Goal: Obtain resource: Download file/media

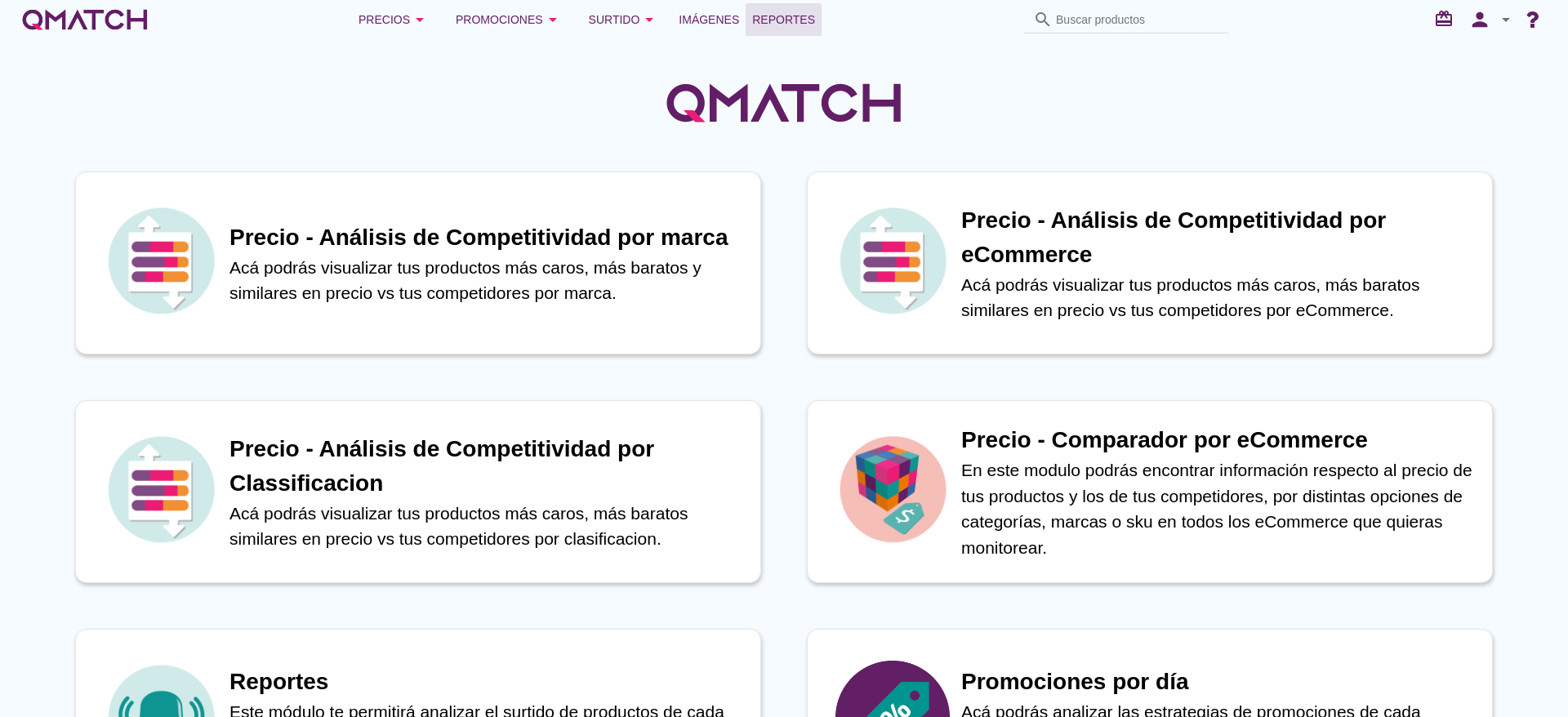
click at [805, 14] on span "Reportes" at bounding box center [783, 19] width 62 height 19
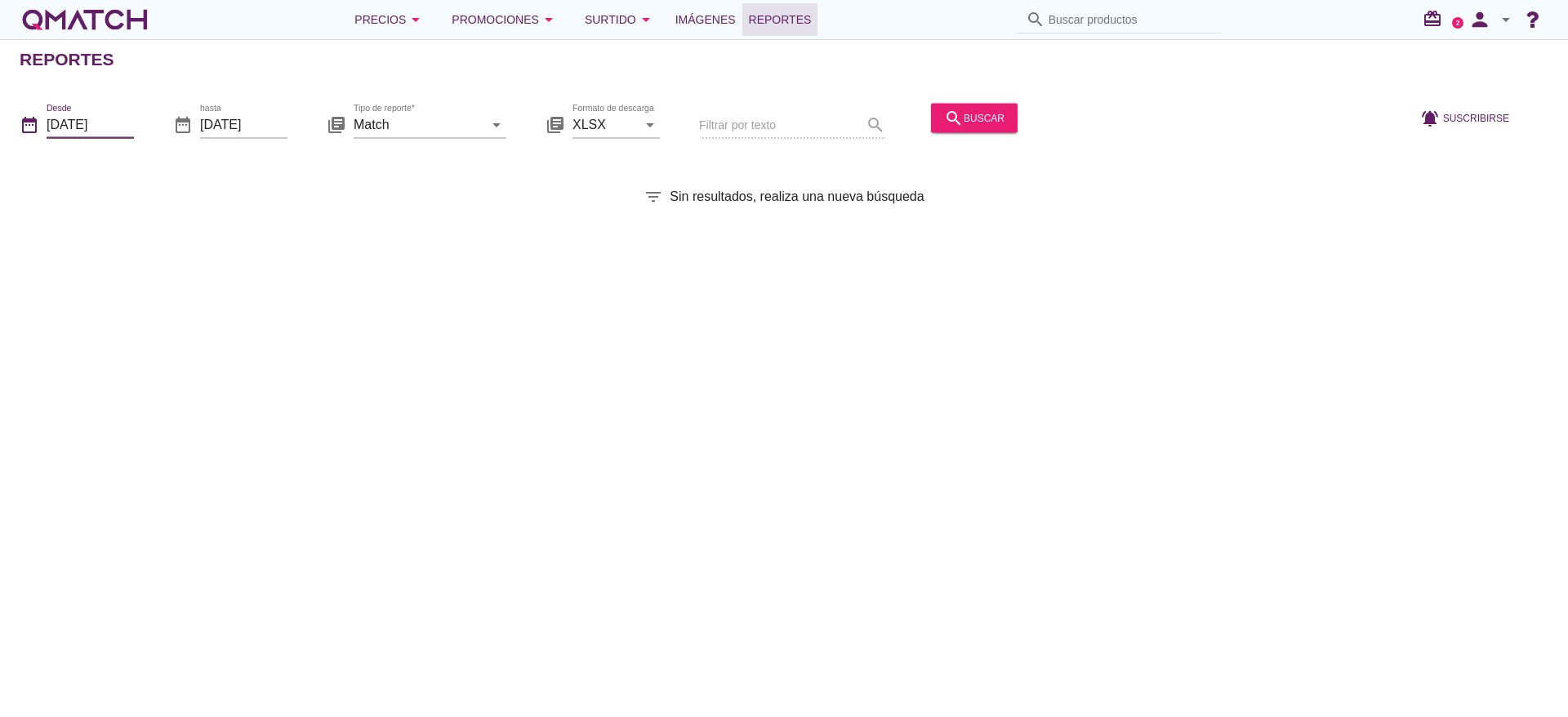
click at [112, 132] on input "[DATE]" at bounding box center [90, 124] width 87 height 26
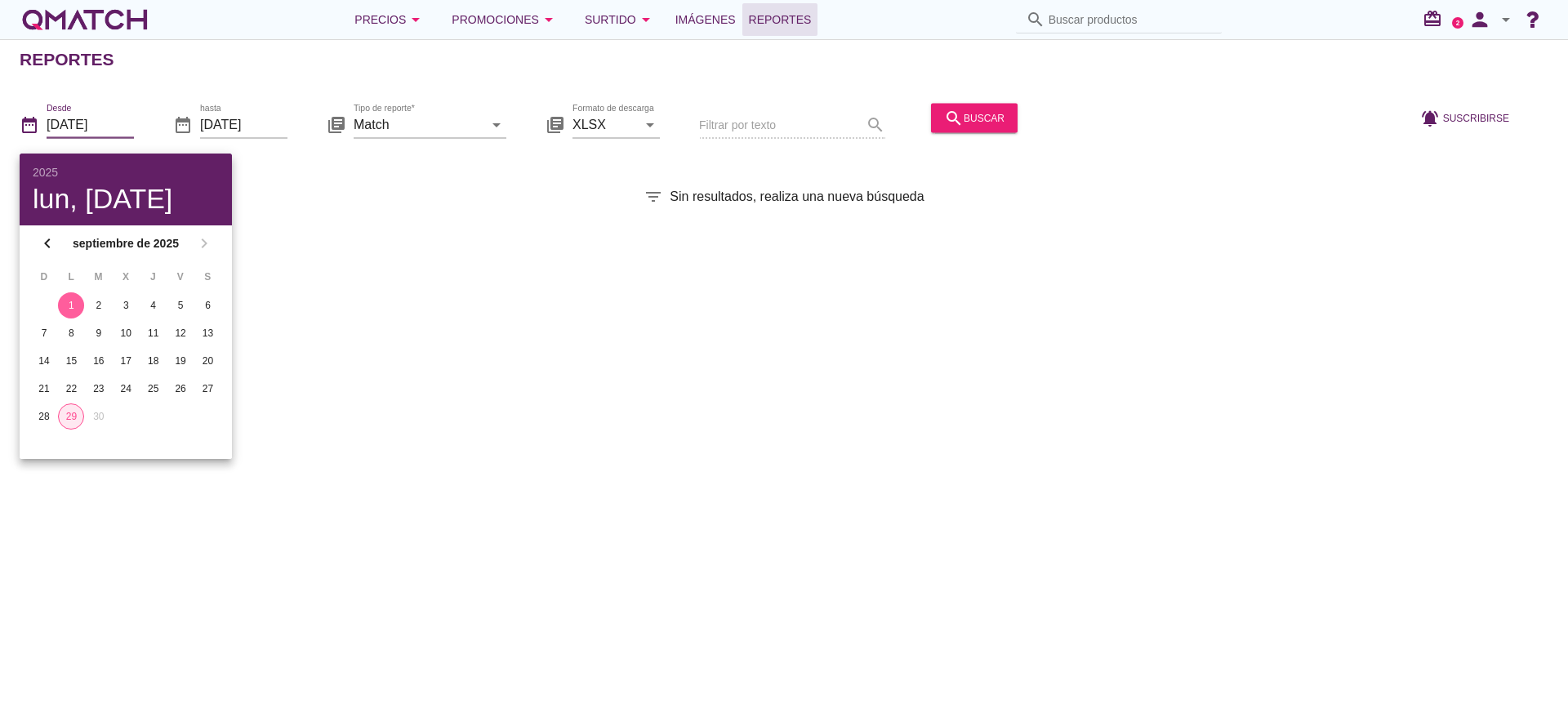
click at [81, 413] on div "29" at bounding box center [71, 416] width 25 height 15
type input "[DATE]"
click at [68, 414] on div "29" at bounding box center [71, 416] width 26 height 15
click at [409, 340] on div "Reportes date_range Desde 2025-09-29 date_range hasta 2025-09-29 library_books …" at bounding box center [784, 378] width 1568 height 678
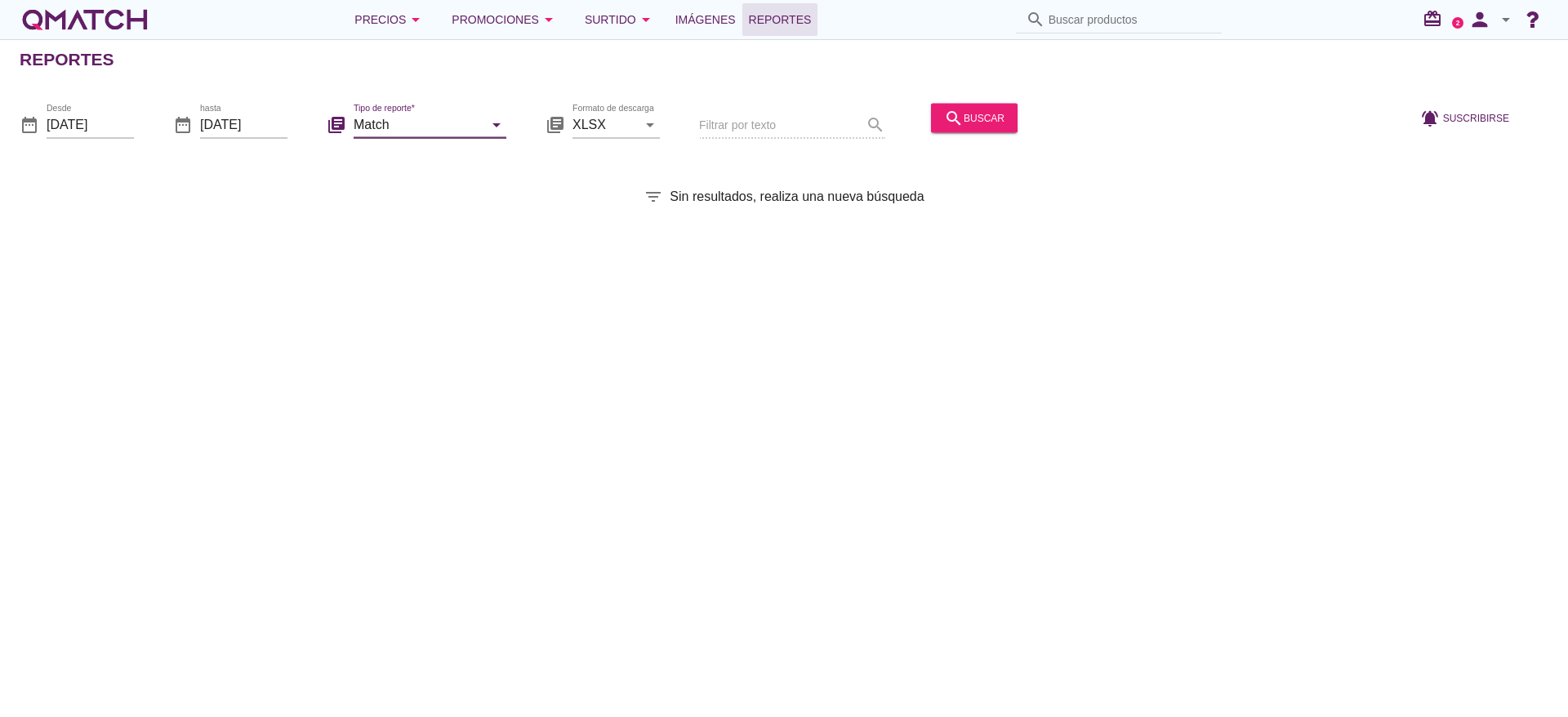
click at [477, 120] on input "Match" at bounding box center [419, 124] width 130 height 26
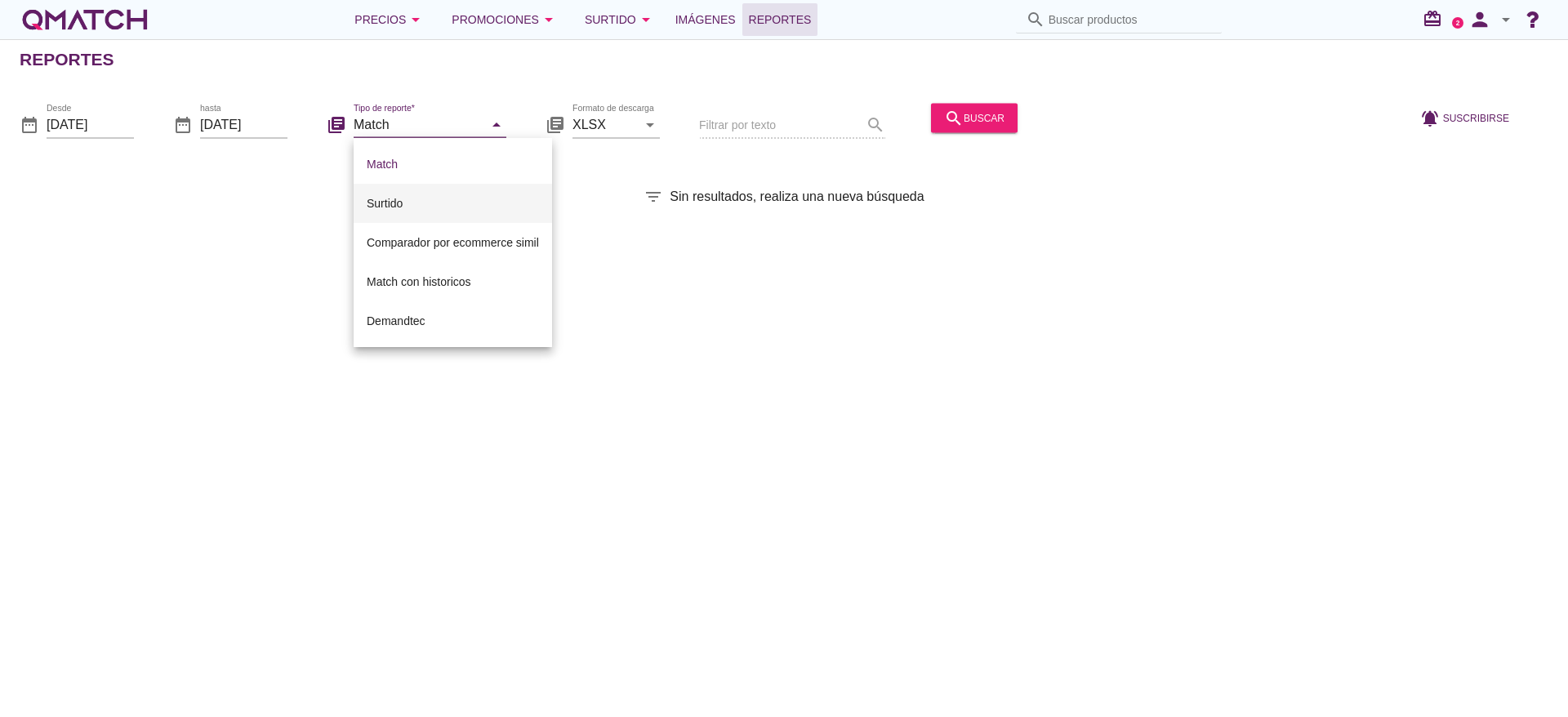
click at [447, 212] on div "Surtido" at bounding box center [453, 203] width 172 height 19
type input "Surtido"
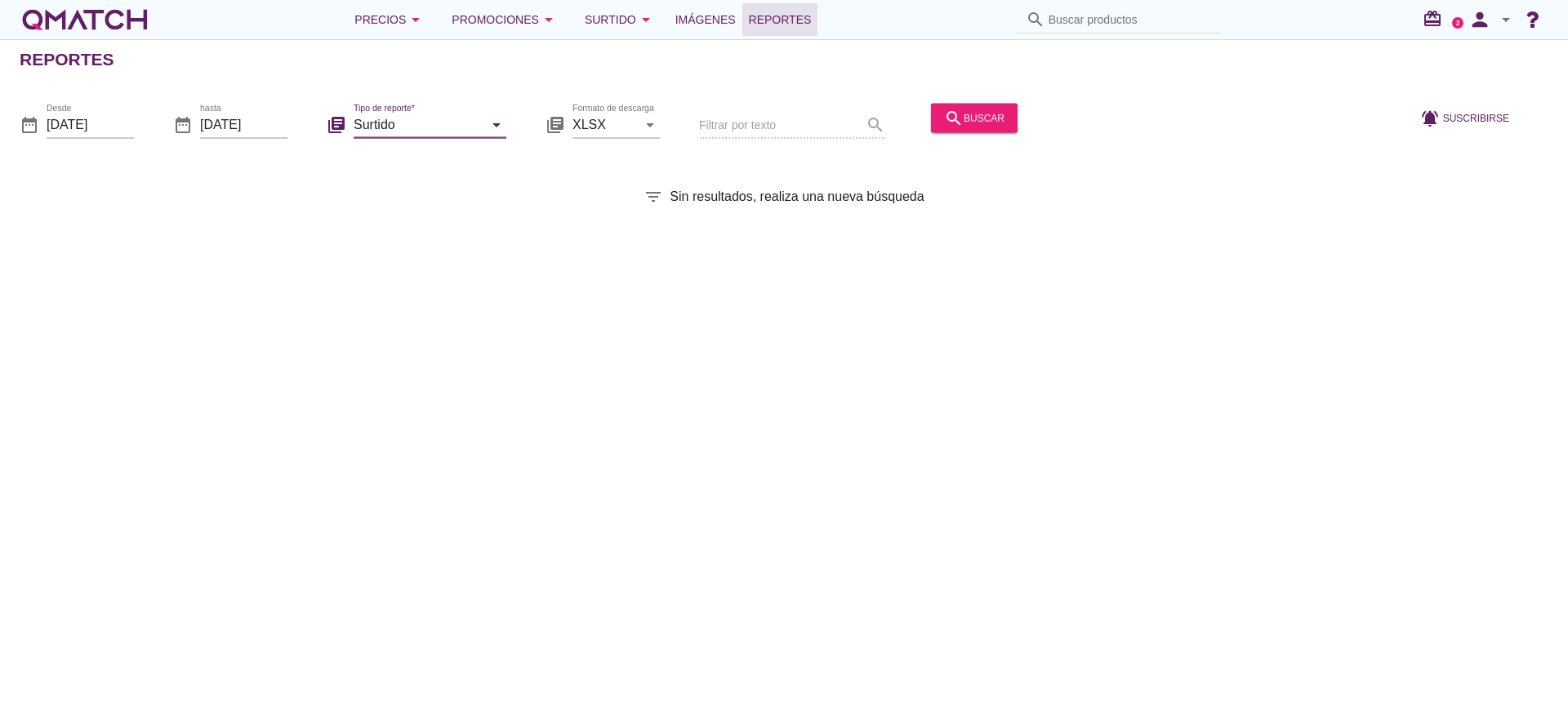
click at [955, 135] on div "search buscar" at bounding box center [974, 125] width 99 height 55
click at [955, 128] on button "search buscar" at bounding box center [974, 117] width 86 height 29
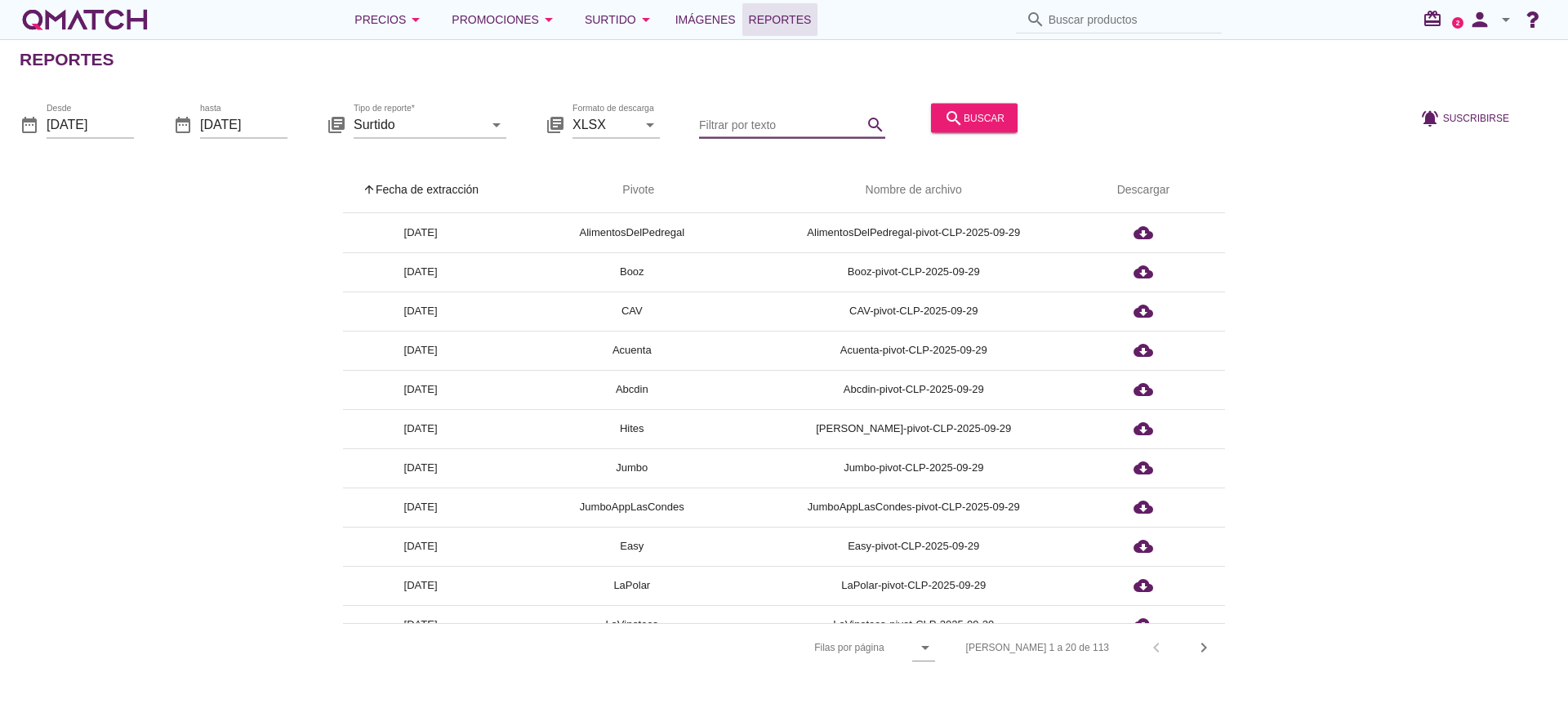
click at [733, 114] on input "Filtrar por texto" at bounding box center [781, 124] width 164 height 26
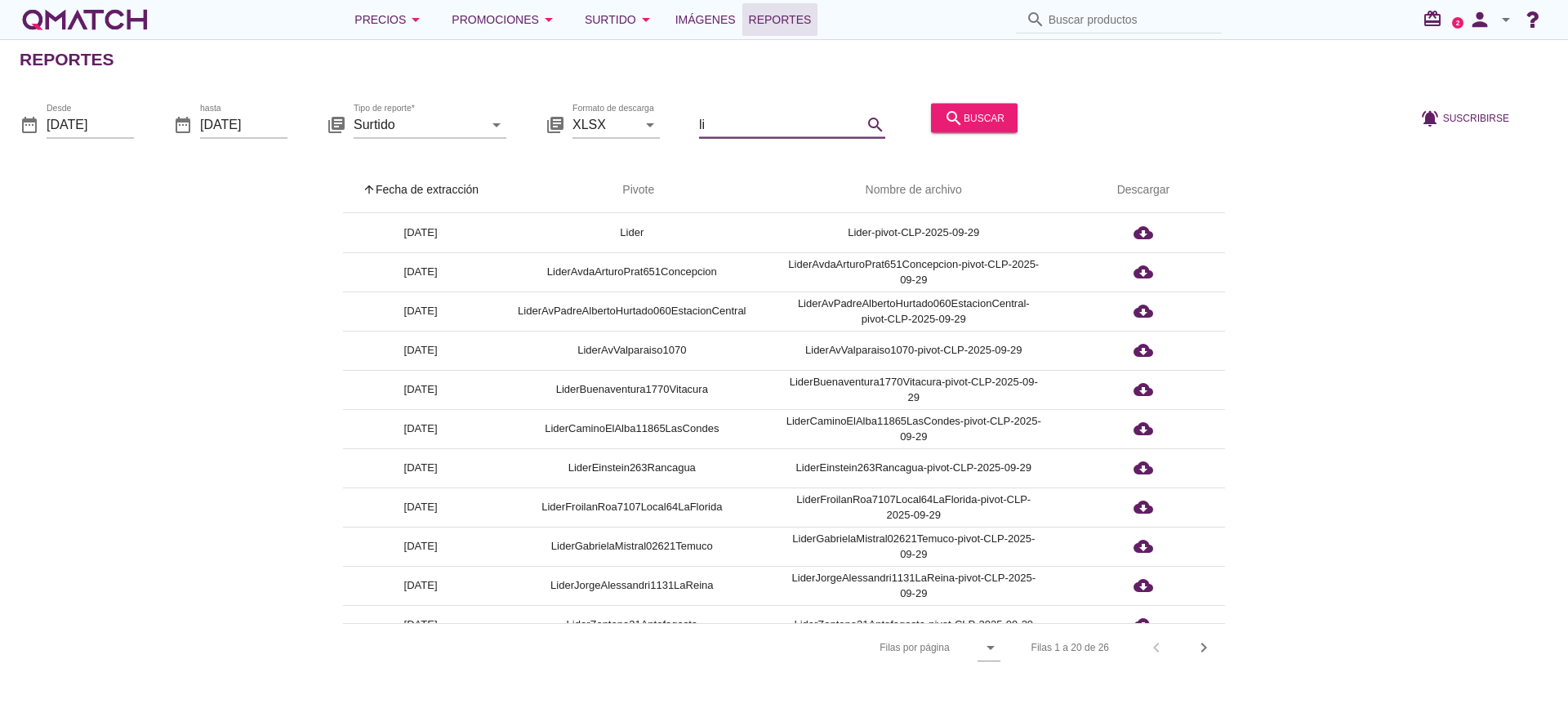
type input "l"
type input "LiderS"
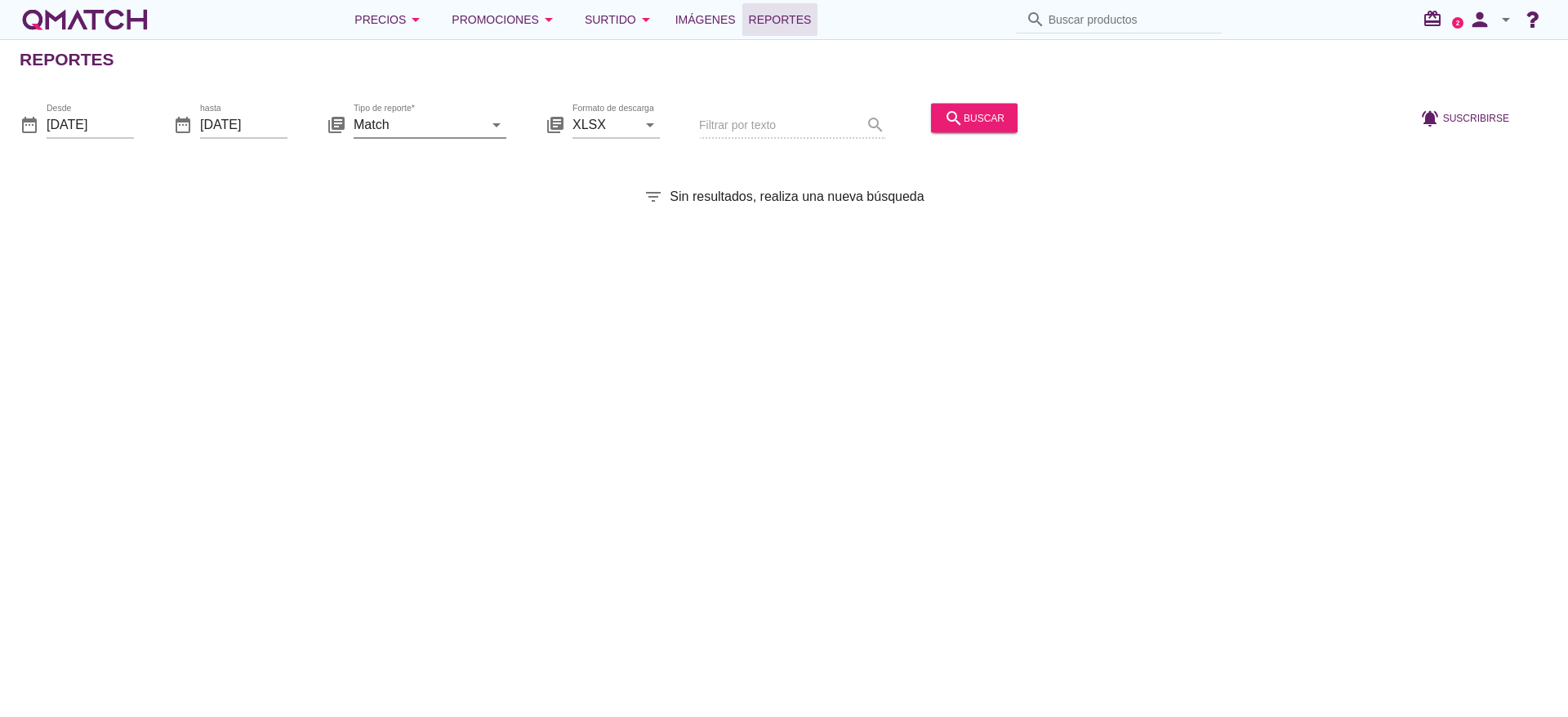
click at [399, 118] on input "Match" at bounding box center [419, 124] width 130 height 26
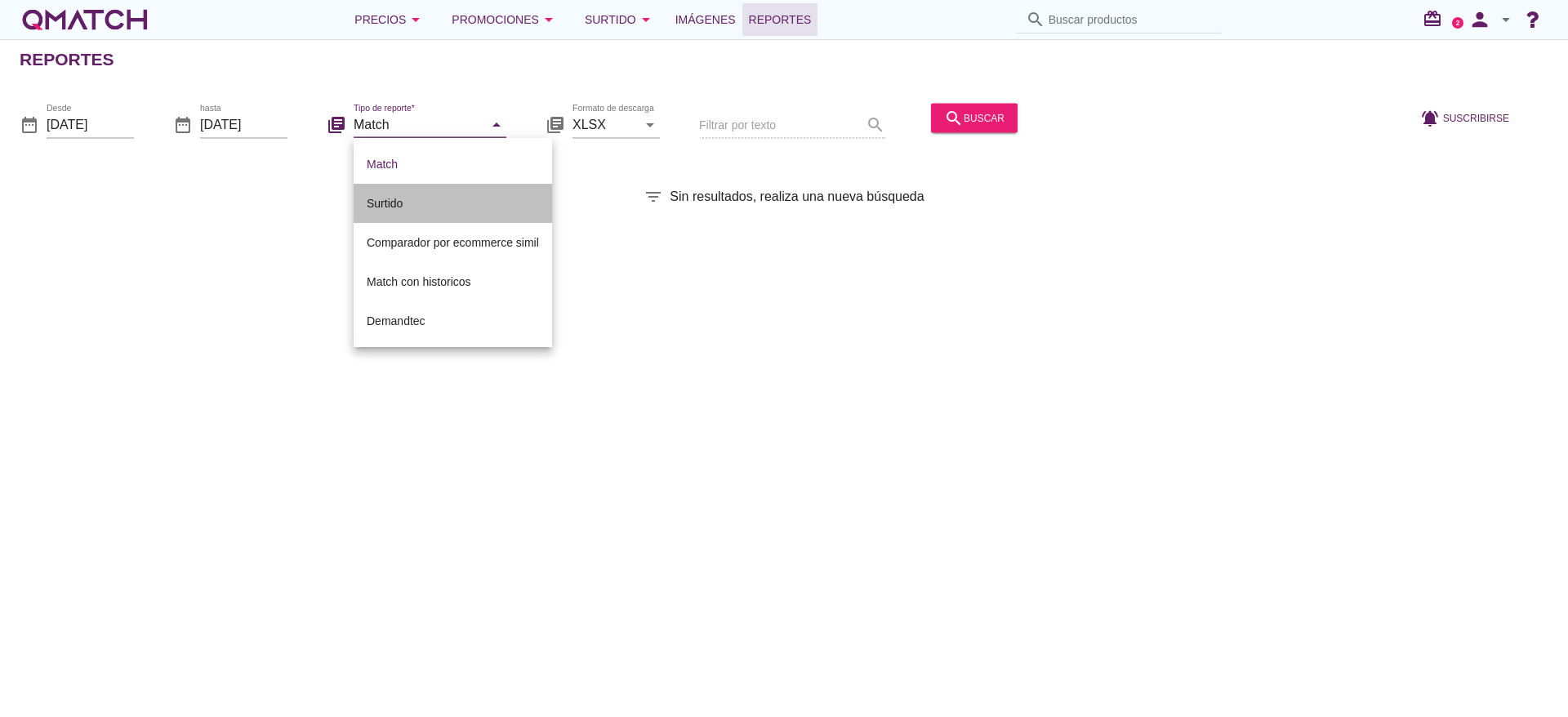
click at [406, 207] on div "Surtido" at bounding box center [453, 203] width 172 height 19
type input "Surtido"
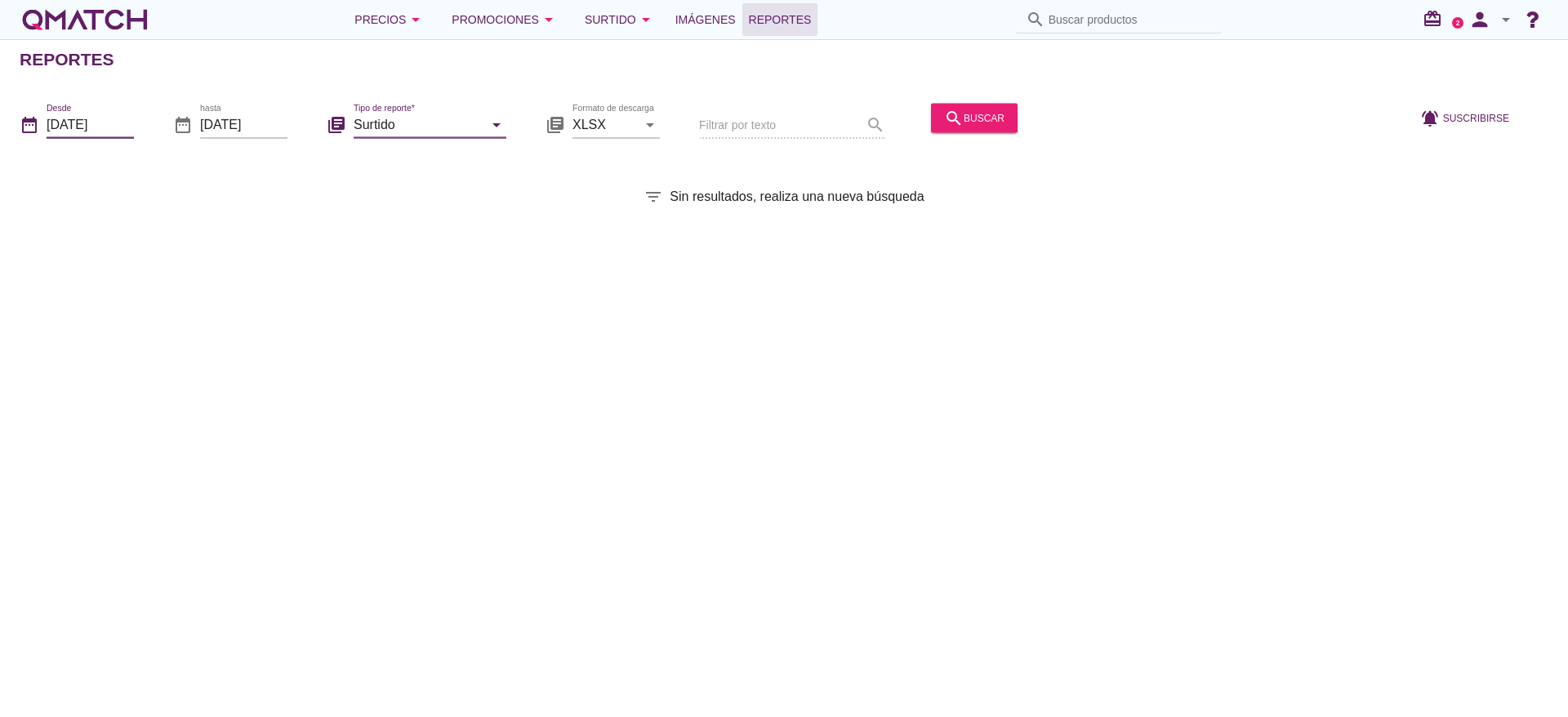
click at [122, 131] on input "[DATE]" at bounding box center [90, 124] width 87 height 26
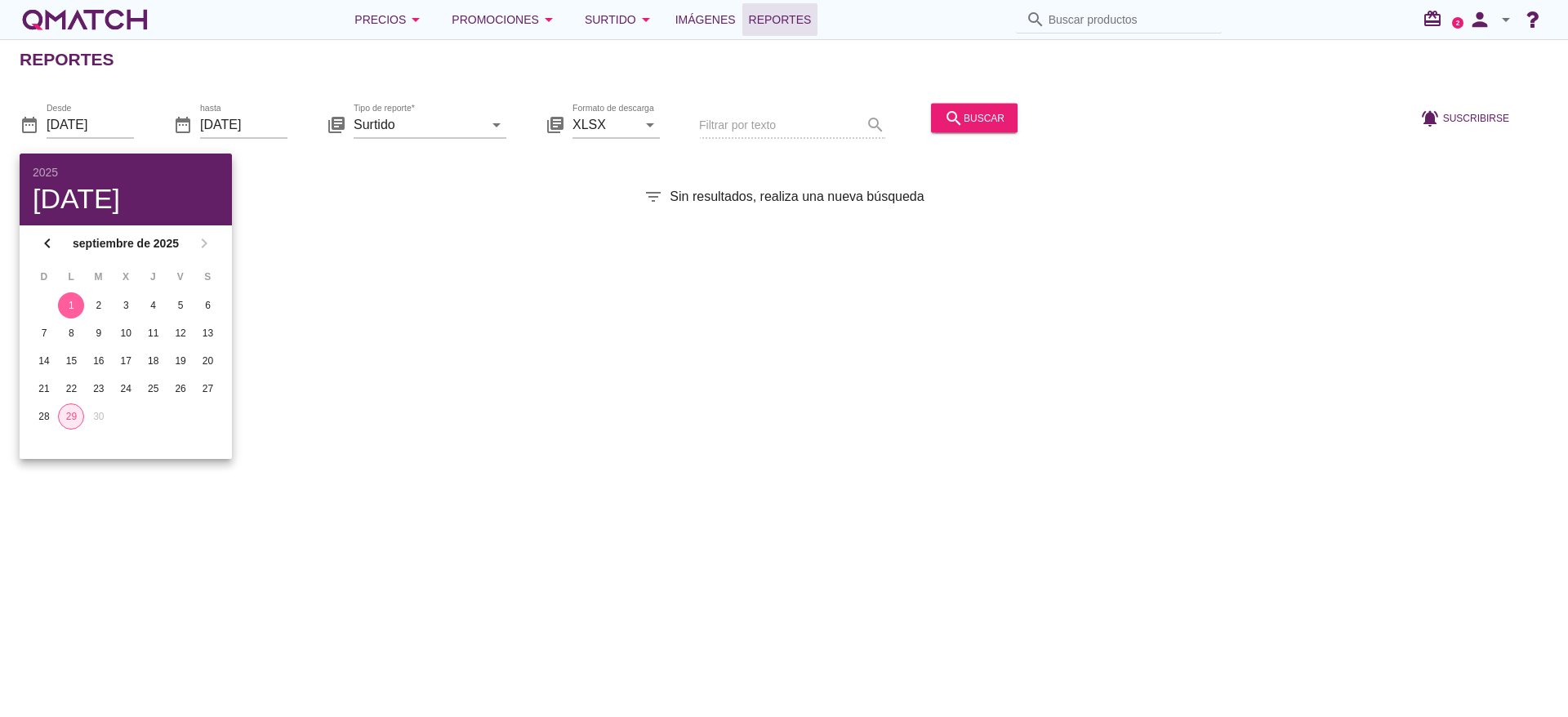
drag, startPoint x: 69, startPoint y: 420, endPoint x: 69, endPoint y: 402, distance: 18.0
click at [69, 409] on div "29" at bounding box center [71, 416] width 25 height 15
type input "[DATE]"
click at [352, 294] on div "Reportes date_range Desde [DATE] date_range hasta [DATE] library_books Tipo de …" at bounding box center [784, 378] width 1568 height 678
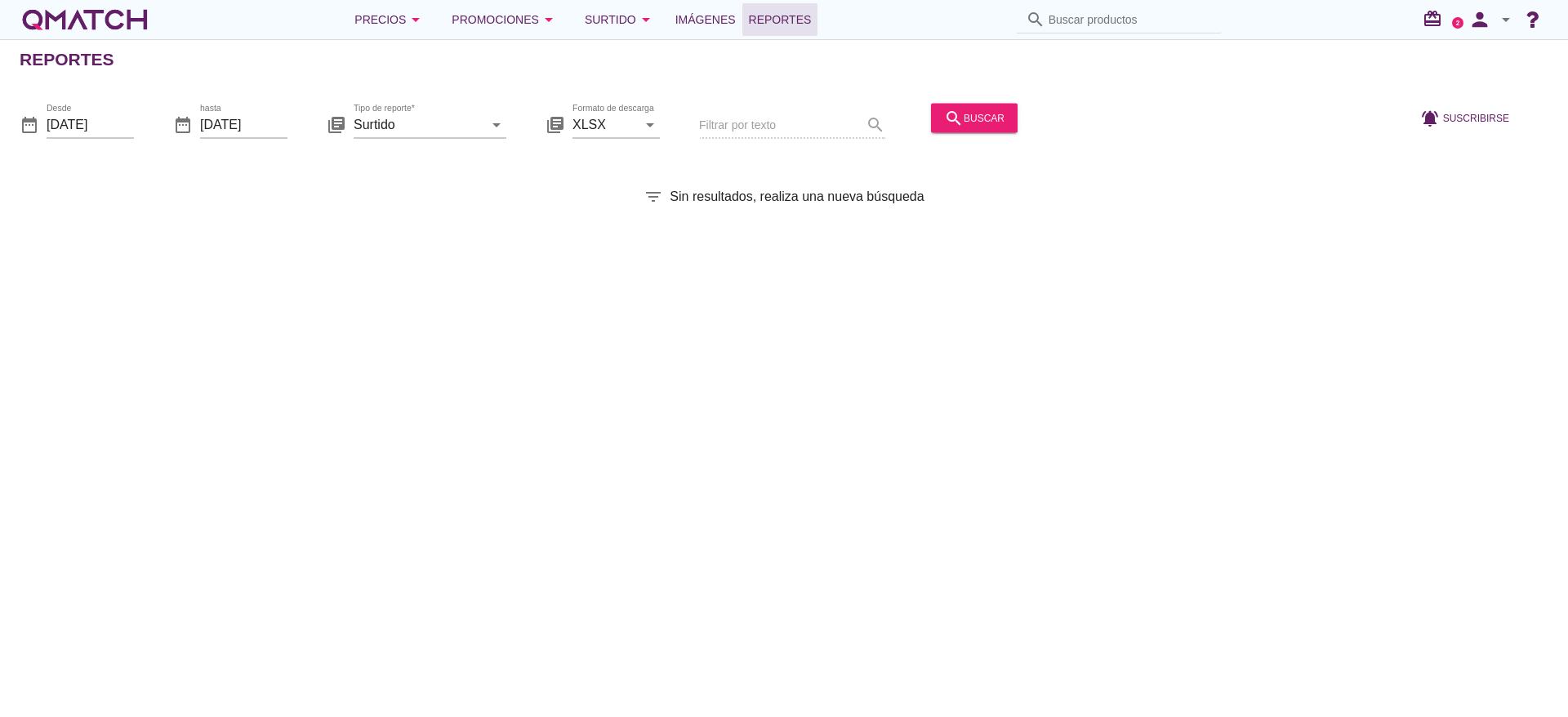
click at [470, 140] on div "Tipo de reporte* Surtido arrow_drop_down" at bounding box center [430, 132] width 153 height 42
click at [478, 124] on input "Surtido" at bounding box center [419, 124] width 130 height 26
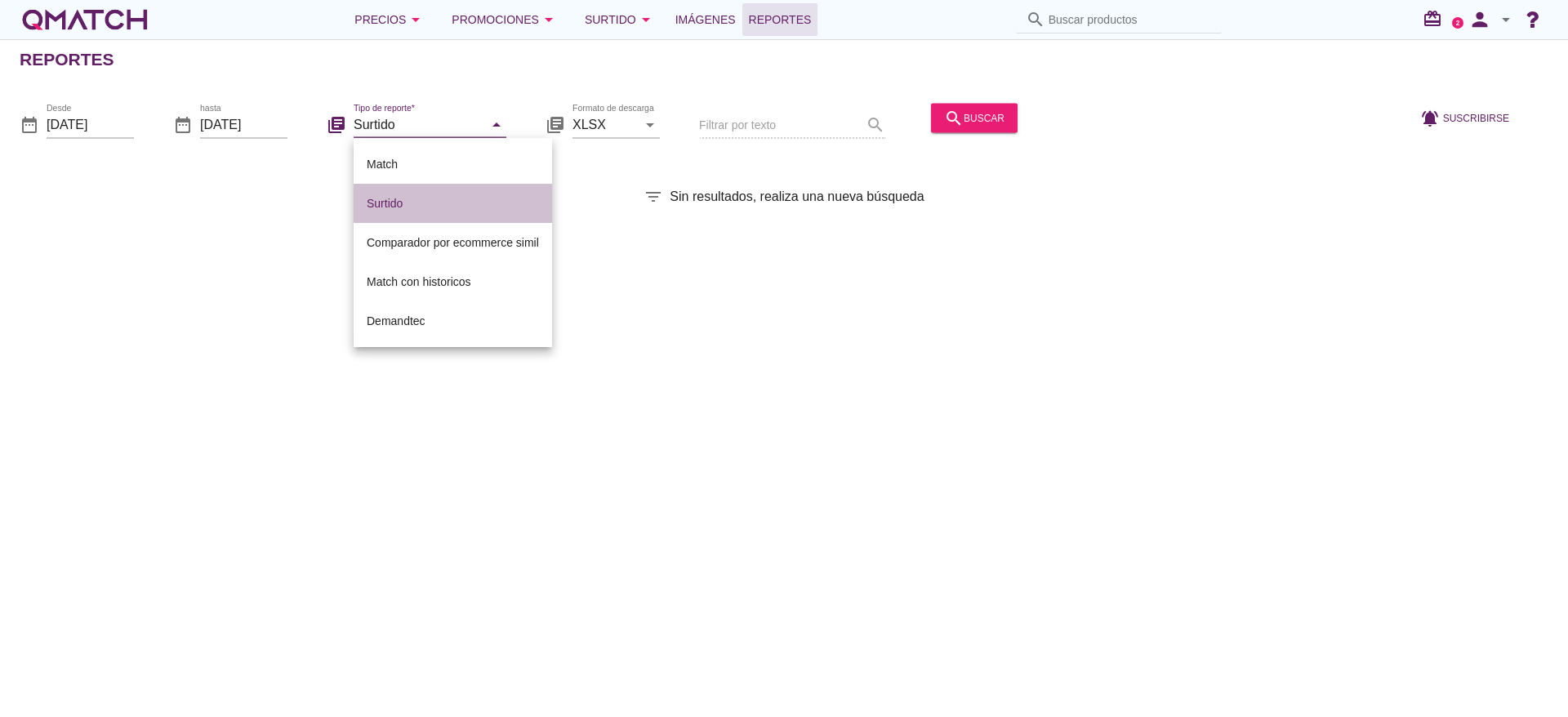
click at [500, 194] on div "Surtido" at bounding box center [453, 203] width 172 height 19
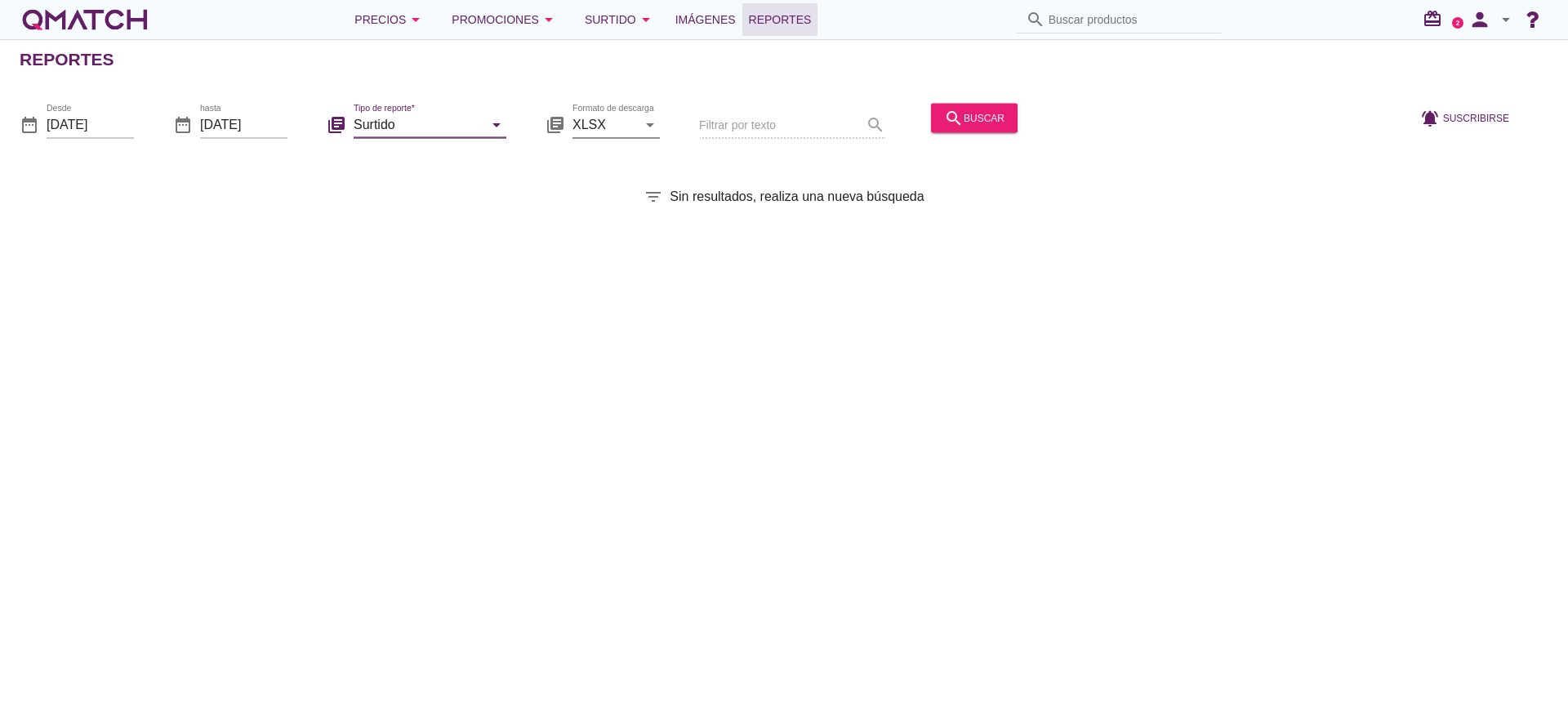
click at [653, 124] on icon "arrow_drop_down" at bounding box center [650, 124] width 19 height 19
click at [999, 146] on div "search buscar" at bounding box center [974, 125] width 99 height 55
click at [976, 118] on div "search buscar" at bounding box center [974, 118] width 61 height 19
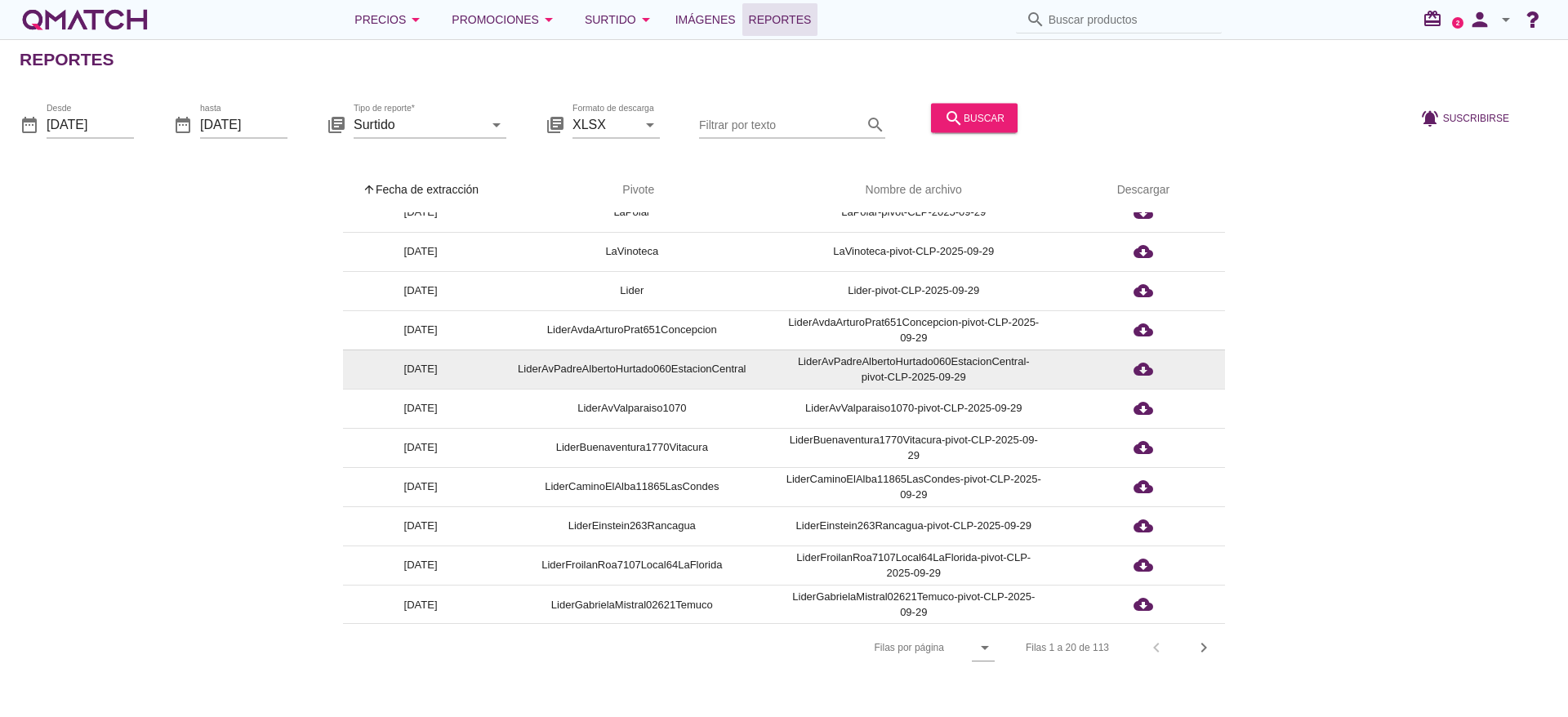
scroll to position [374, 0]
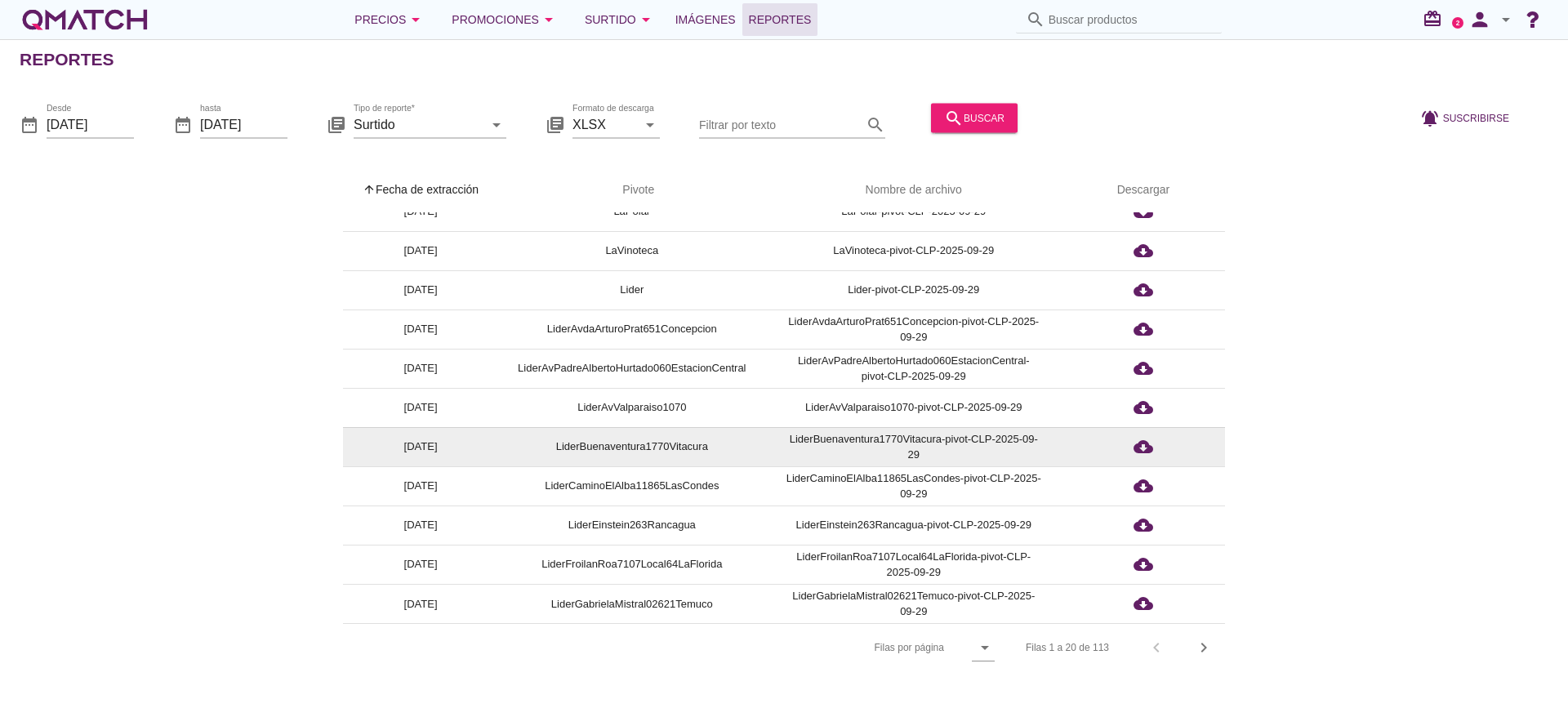
drag, startPoint x: 676, startPoint y: 429, endPoint x: 707, endPoint y: 457, distance: 41.8
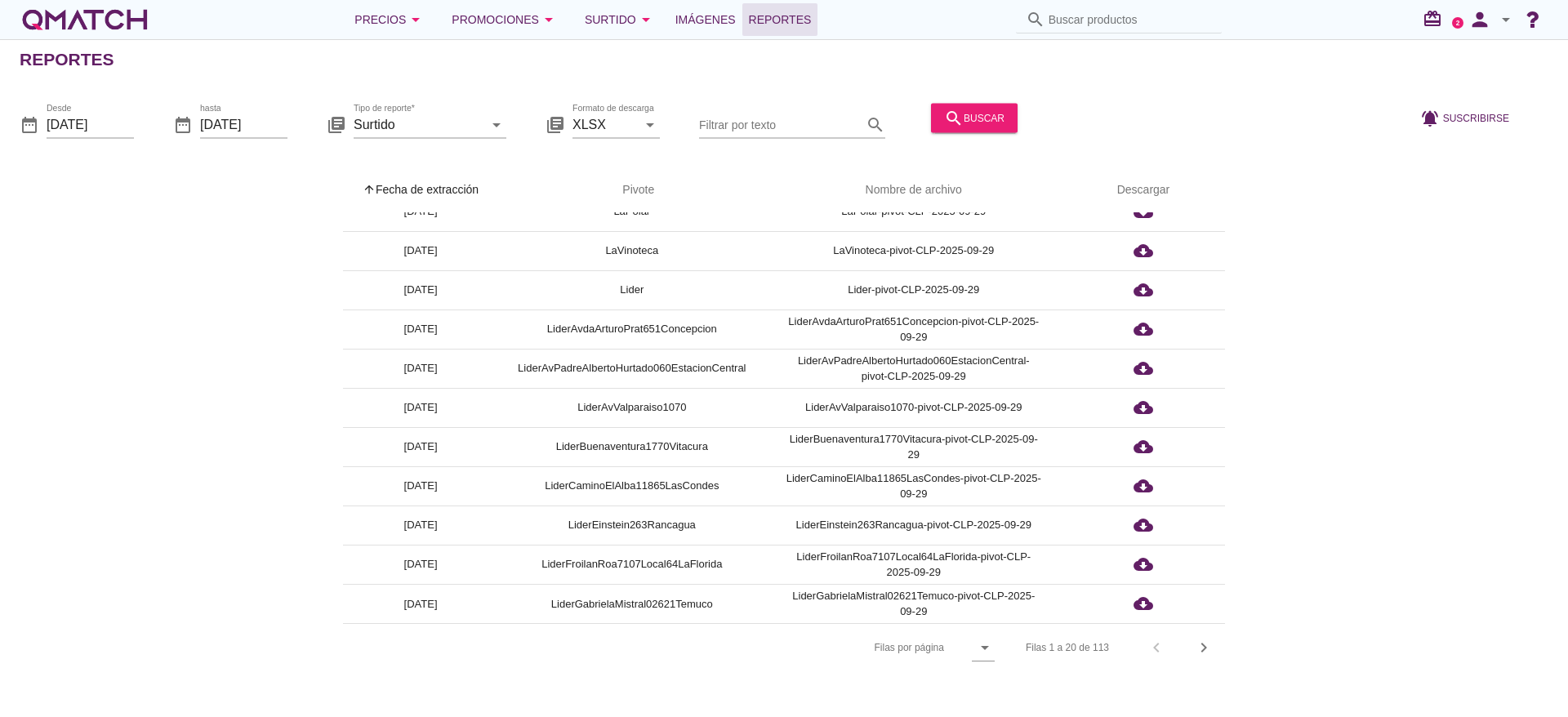
drag, startPoint x: 707, startPoint y: 457, endPoint x: 1406, endPoint y: 571, distance: 708.2
click at [1407, 573] on div "arrow_upward Fecha de extracción arrow_upward Pivote Nombre de archivo Descarga…" at bounding box center [784, 419] width 1528 height 504
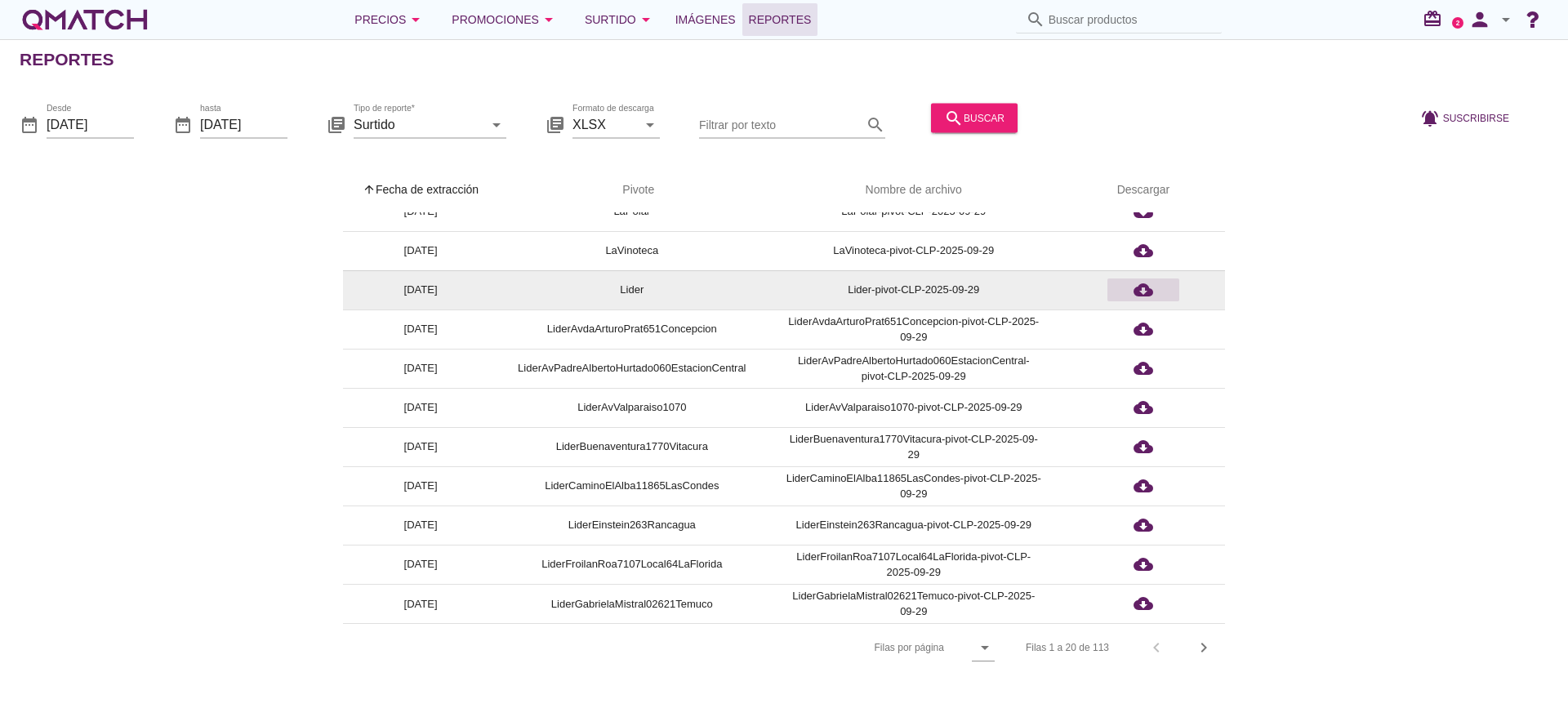
click at [1137, 293] on icon "cloud_download" at bounding box center [1143, 289] width 19 height 19
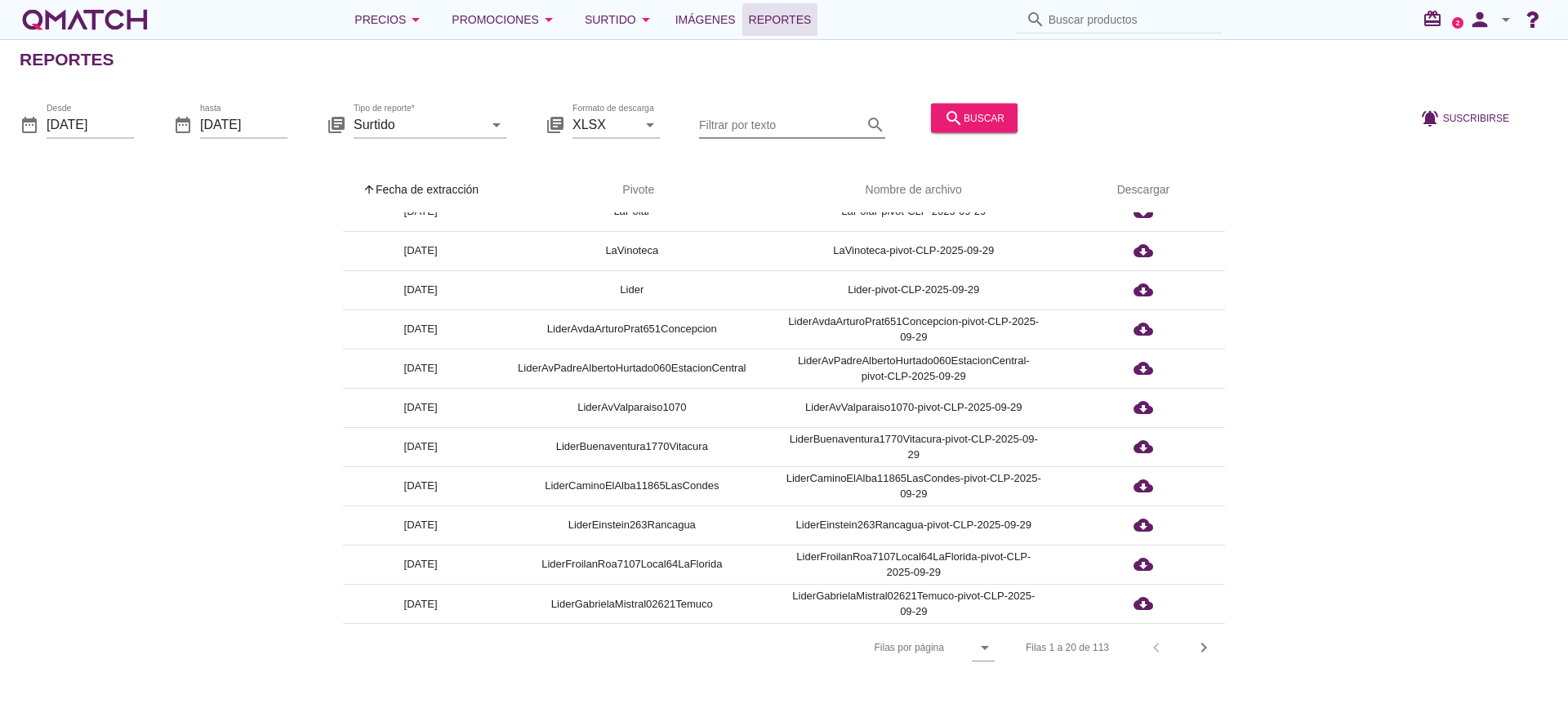
click at [741, 116] on input "Filtrar por texto" at bounding box center [781, 124] width 164 height 26
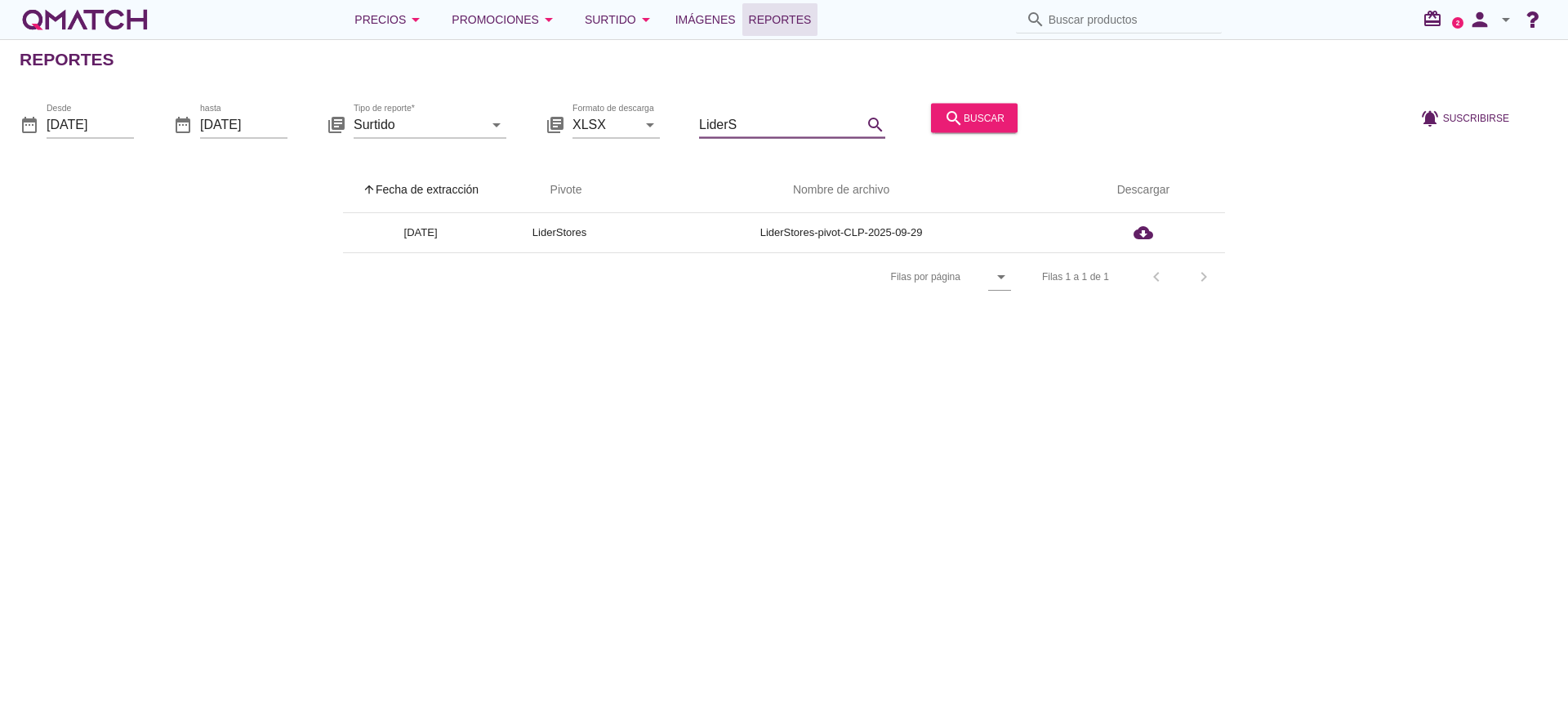
scroll to position [0, 0]
click at [997, 354] on div "Reportes date_range Desde [DATE] date_range hasta [DATE] library_books Tipo de …" at bounding box center [784, 378] width 1568 height 678
click at [743, 123] on input "Liders" at bounding box center [781, 124] width 164 height 26
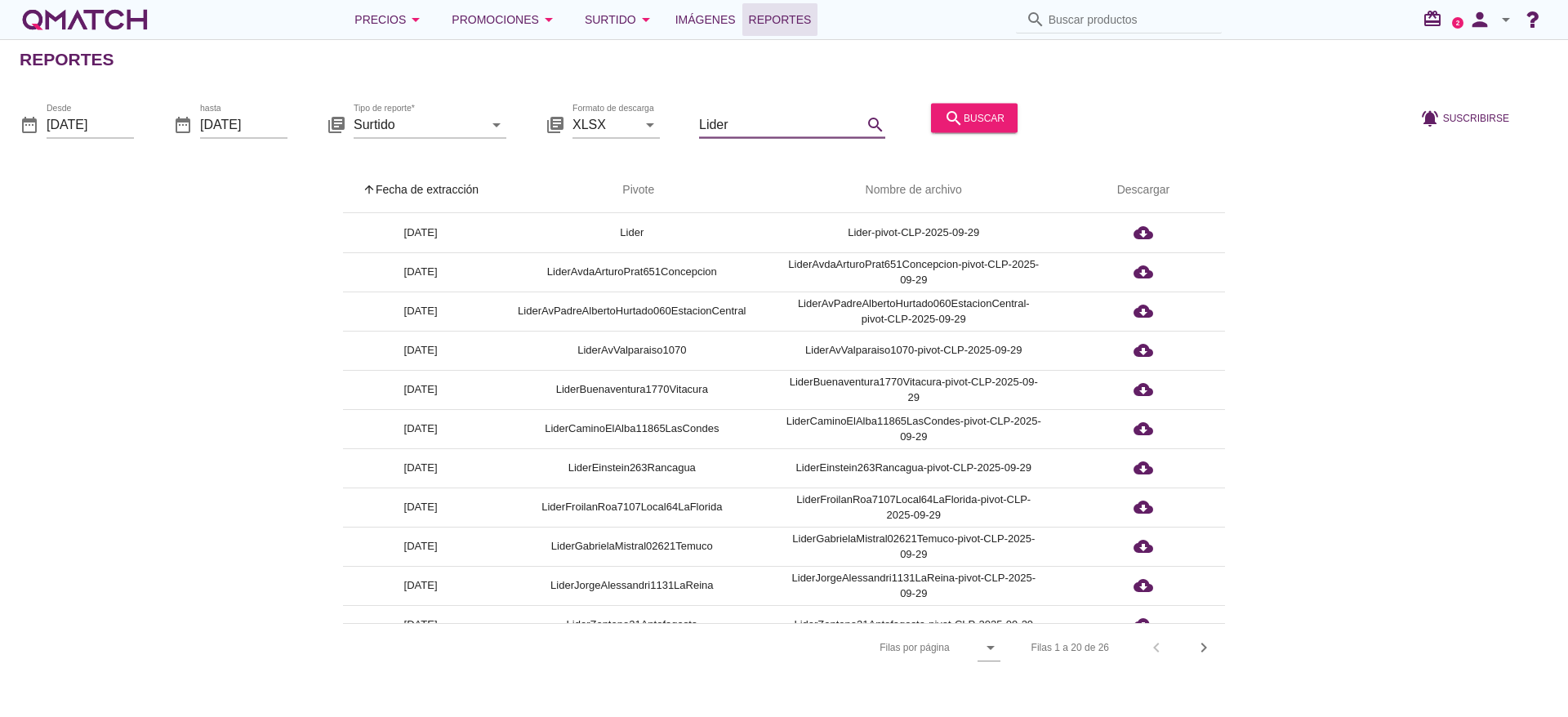
type input "Lider"
